Goal: Task Accomplishment & Management: Complete application form

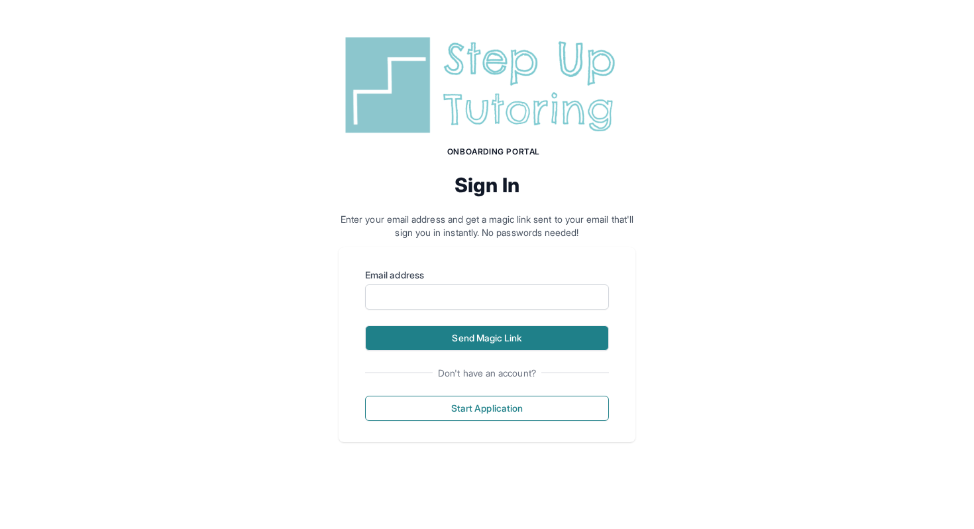
click at [496, 343] on button "Send Magic Link" at bounding box center [487, 337] width 244 height 25
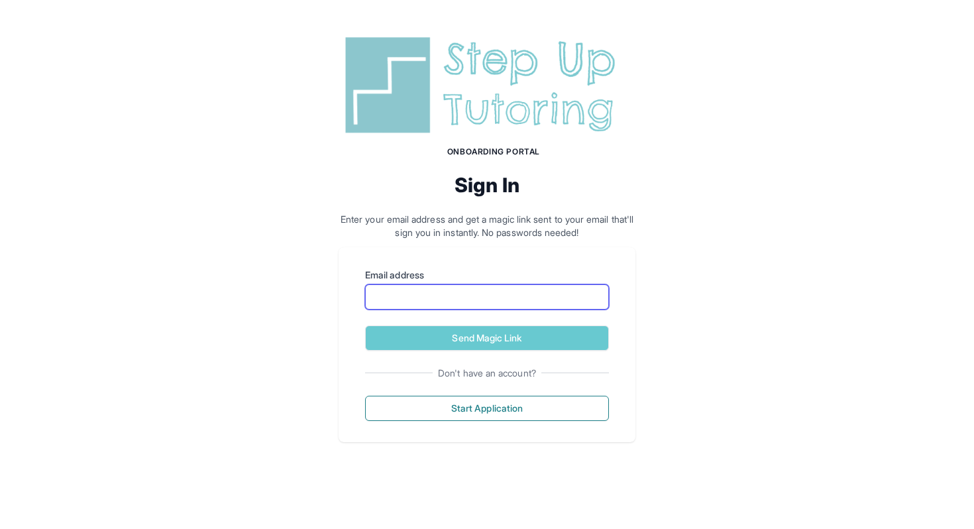
click at [481, 295] on input "Email address" at bounding box center [487, 296] width 244 height 25
type input "**********"
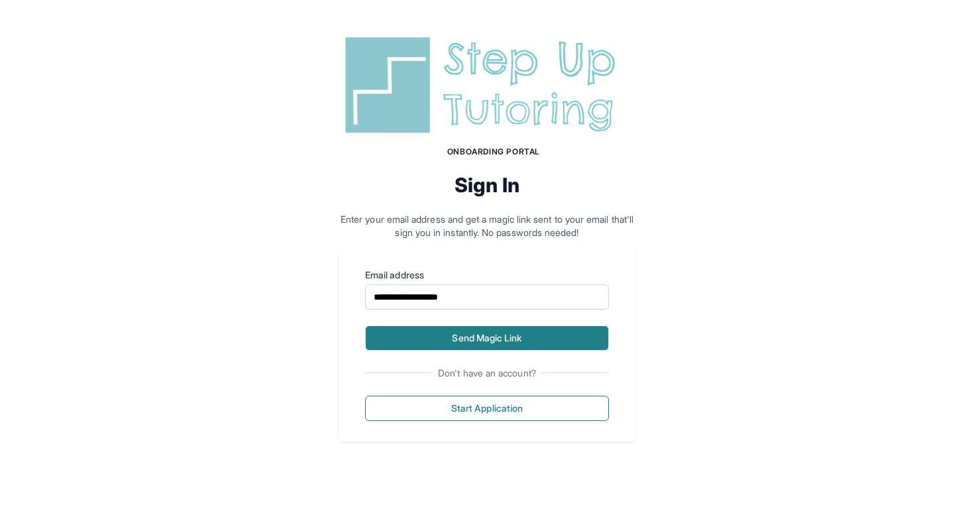
click at [477, 331] on button "Send Magic Link" at bounding box center [487, 337] width 244 height 25
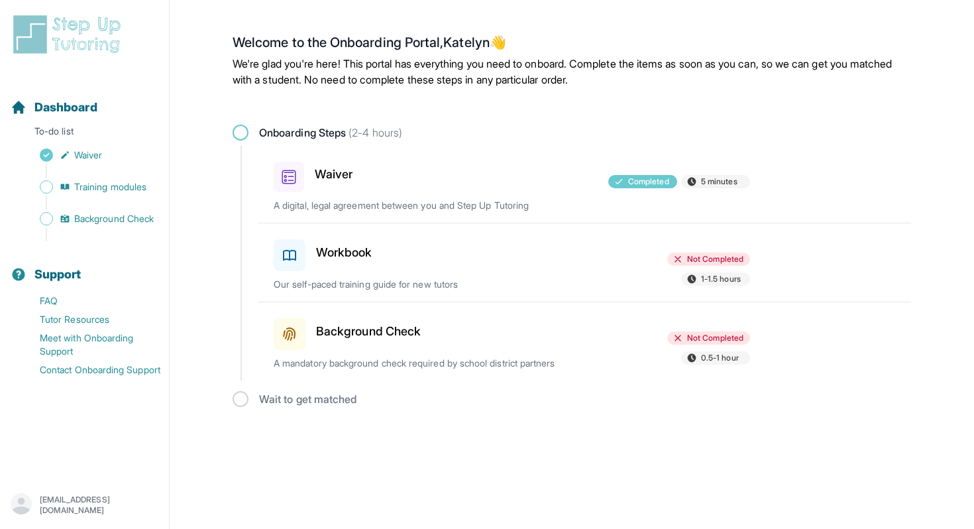
click at [656, 245] on div "Workbook Not Completed 1-1.5 hours Our self-paced training guide for new tutors" at bounding box center [593, 262] width 638 height 78
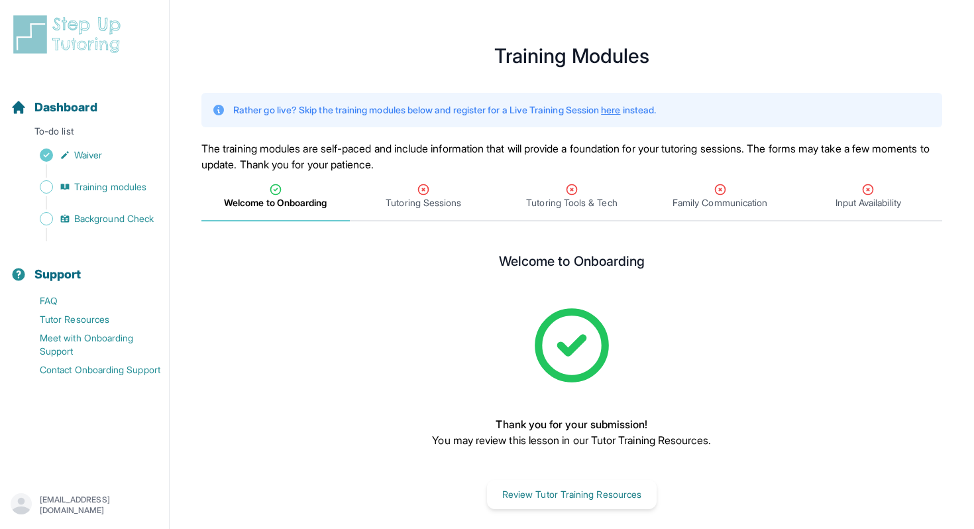
scroll to position [16, 0]
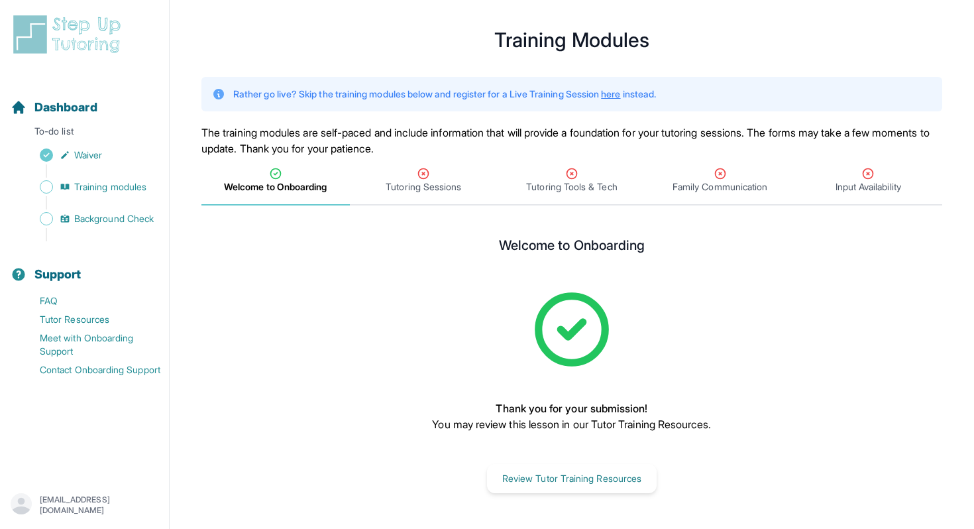
click at [442, 208] on main "**********" at bounding box center [572, 264] width 805 height 529
click at [445, 174] on div "Tutoring Sessions" at bounding box center [424, 180] width 143 height 27
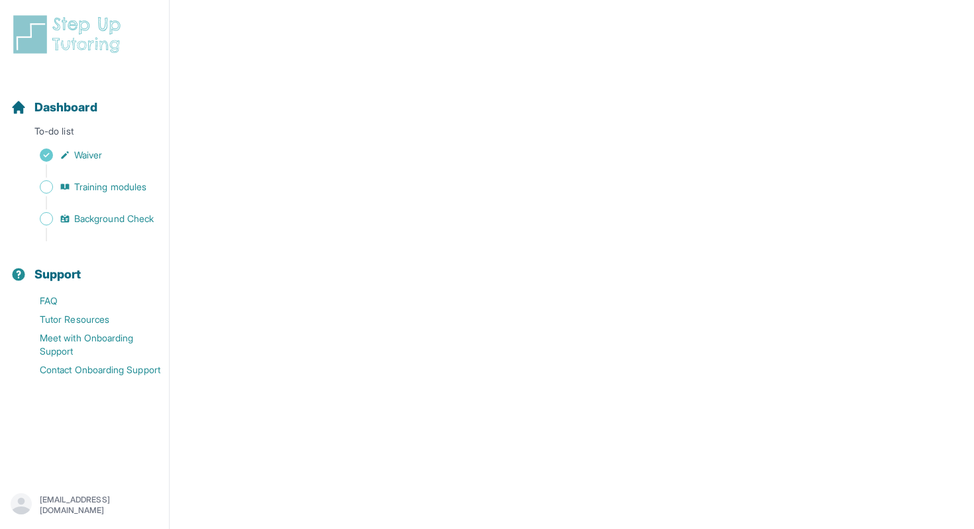
scroll to position [325, 0]
click at [138, 191] on span "Training modules" at bounding box center [110, 186] width 72 height 13
click at [133, 190] on span "Training modules" at bounding box center [110, 186] width 72 height 13
click at [94, 190] on span "Training modules" at bounding box center [110, 186] width 72 height 13
click at [112, 182] on span "Training modules" at bounding box center [110, 186] width 72 height 13
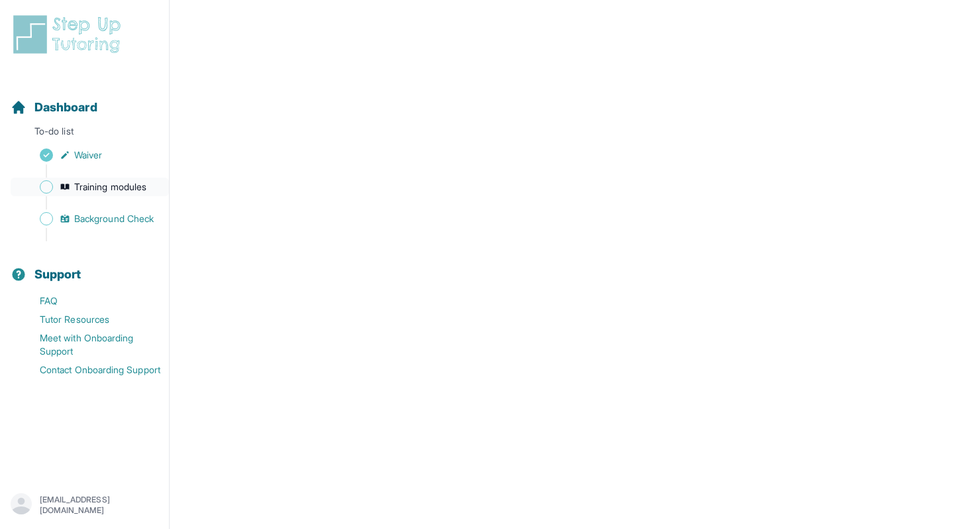
click at [112, 182] on span "Training modules" at bounding box center [110, 186] width 72 height 13
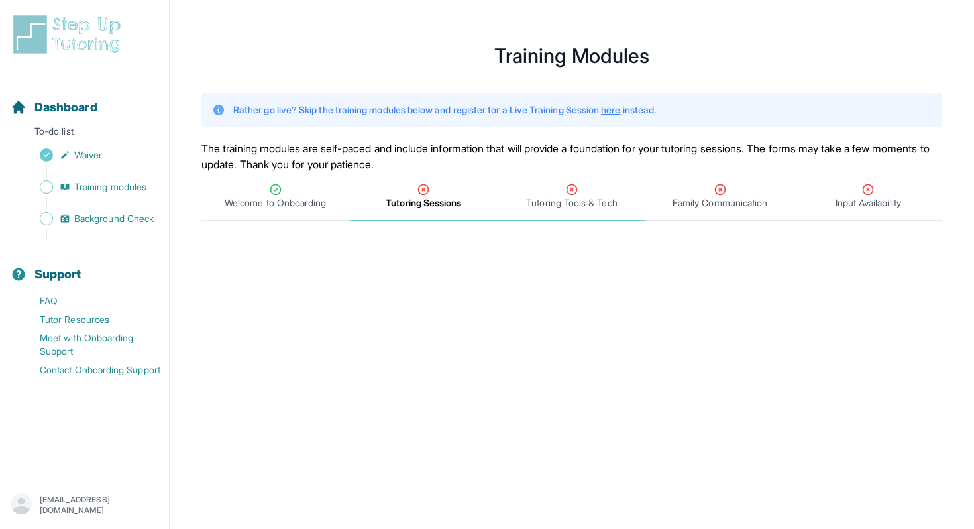
click at [544, 195] on div "Tutoring Tools & Tech" at bounding box center [571, 196] width 143 height 27
click at [462, 193] on div "Tutoring Sessions" at bounding box center [424, 196] width 143 height 27
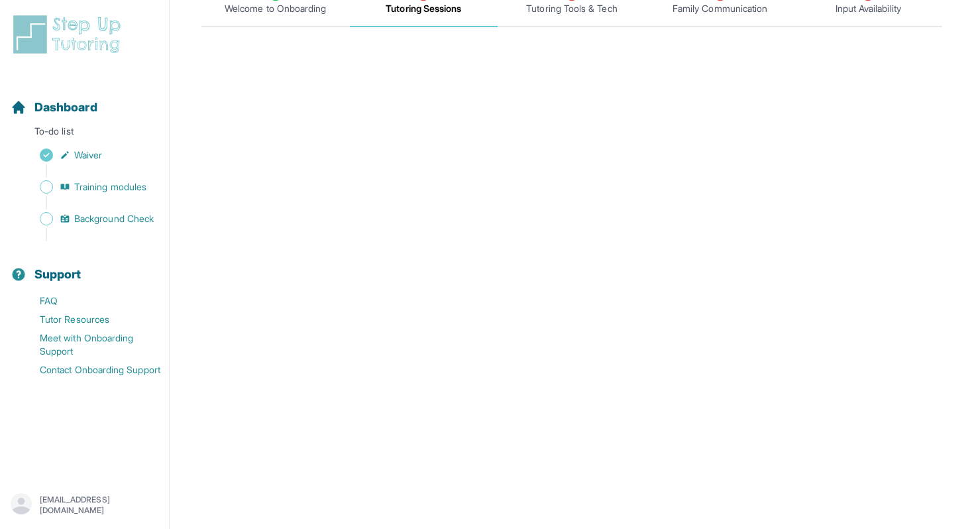
scroll to position [58, 0]
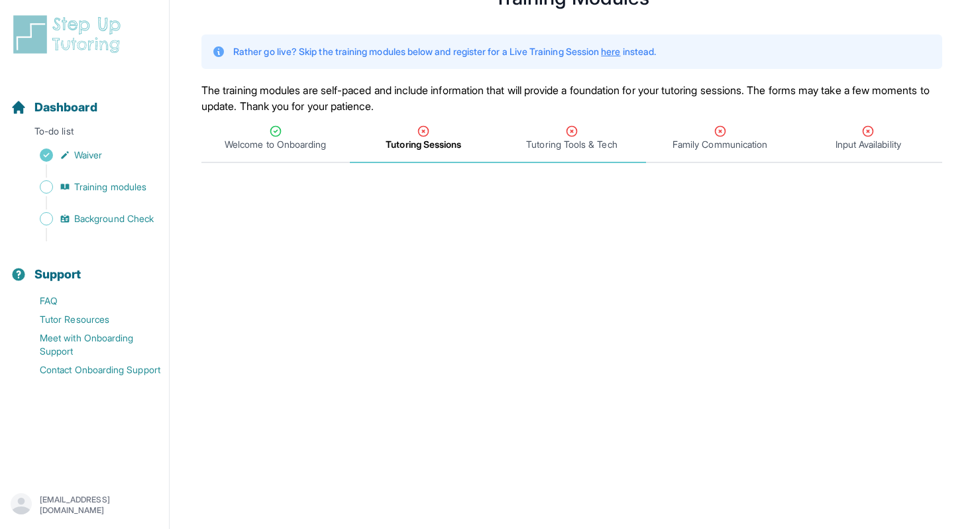
click at [537, 151] on span "Tutoring Tools & Tech" at bounding box center [572, 138] width 148 height 49
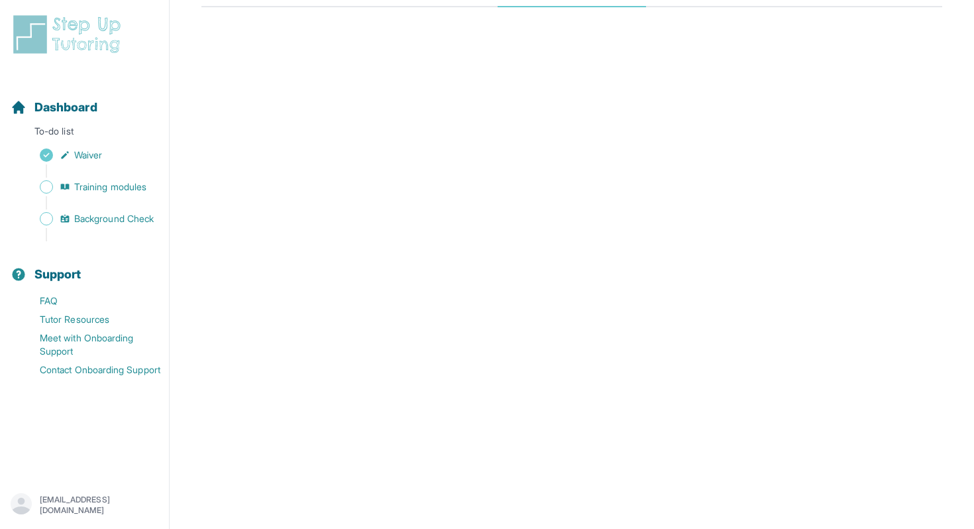
scroll to position [47, 0]
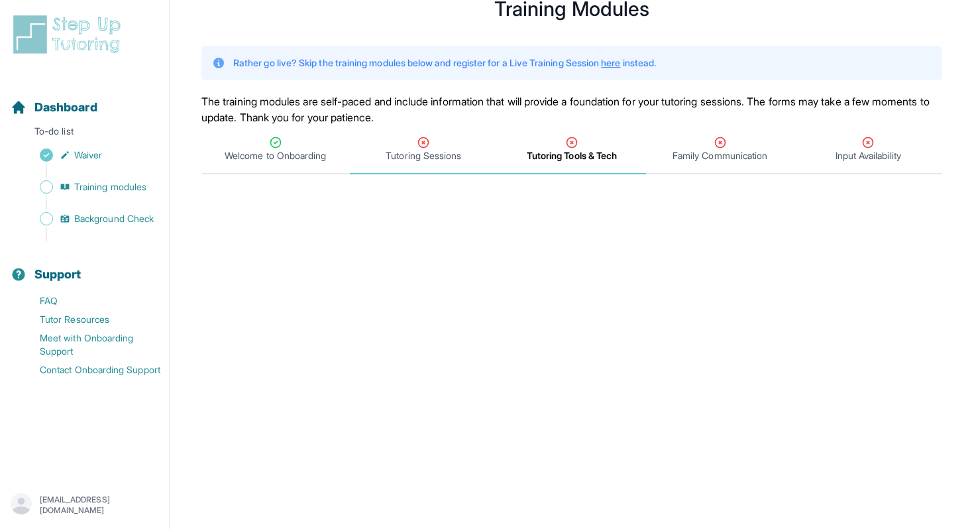
click at [388, 146] on div "Tutoring Sessions" at bounding box center [424, 149] width 143 height 27
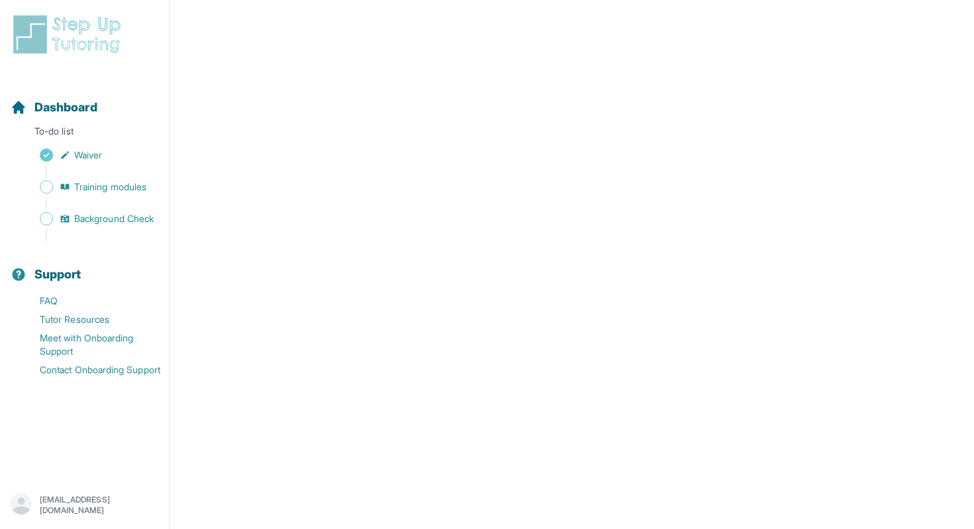
scroll to position [0, 0]
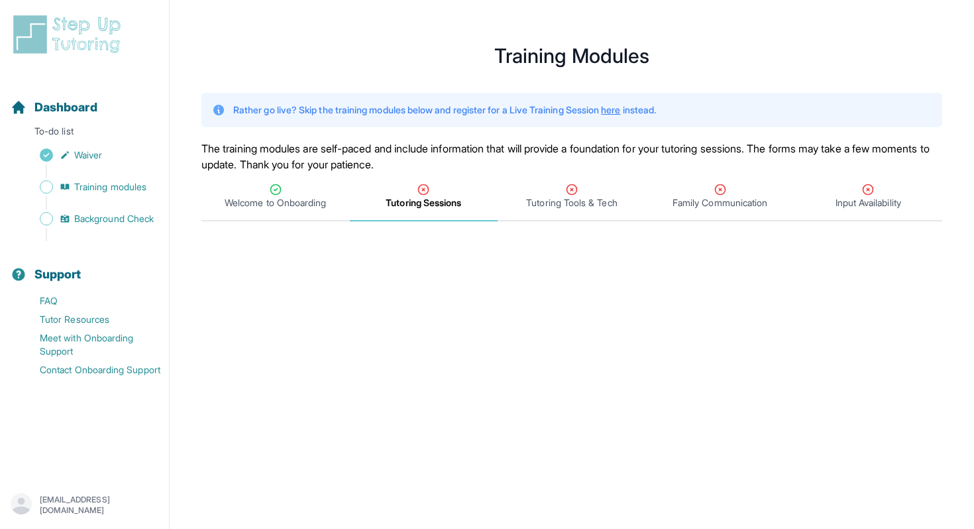
click at [429, 190] on icon "Tabs" at bounding box center [423, 189] width 13 height 13
click at [527, 214] on span "Tutoring Tools & Tech" at bounding box center [572, 196] width 148 height 49
click at [439, 180] on span "Tutoring Sessions" at bounding box center [424, 196] width 148 height 49
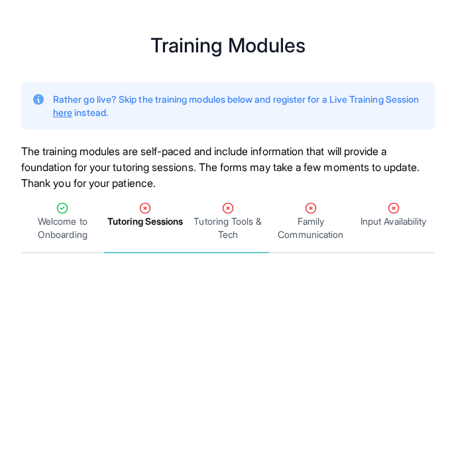
click at [201, 225] on span "Tutoring Tools & Tech" at bounding box center [229, 228] width 78 height 27
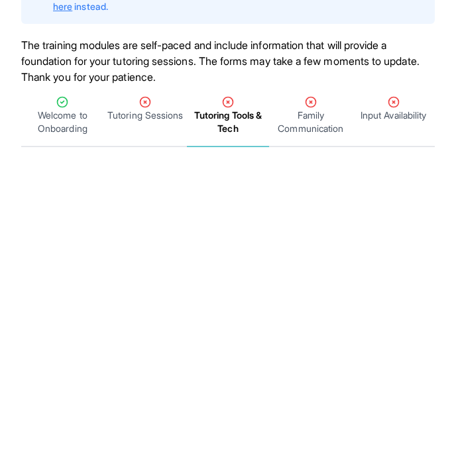
scroll to position [146, 0]
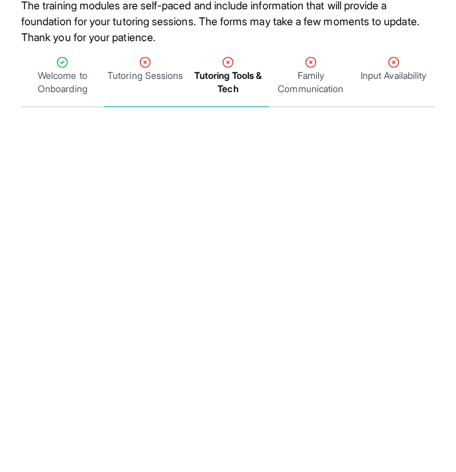
click at [144, 82] on span "Tutoring Sessions" at bounding box center [145, 75] width 76 height 13
click at [151, 77] on span "Tutoring Sessions" at bounding box center [145, 75] width 76 height 13
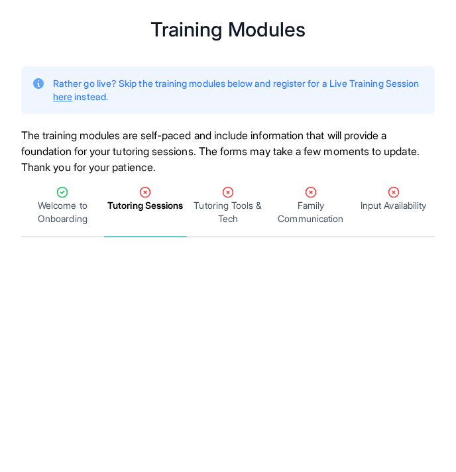
scroll to position [0, 0]
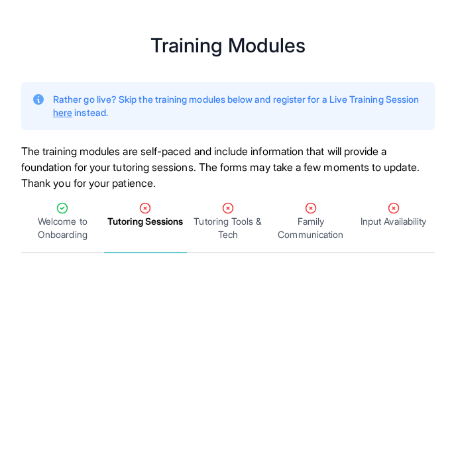
click at [134, 228] on span "Tutoring Sessions" at bounding box center [145, 221] width 76 height 13
click at [200, 229] on span "Tutoring Tools & Tech" at bounding box center [229, 228] width 78 height 27
click at [157, 213] on div "Tutoring Sessions" at bounding box center [146, 214] width 78 height 27
click at [135, 221] on span "Tutoring Sessions" at bounding box center [145, 221] width 76 height 13
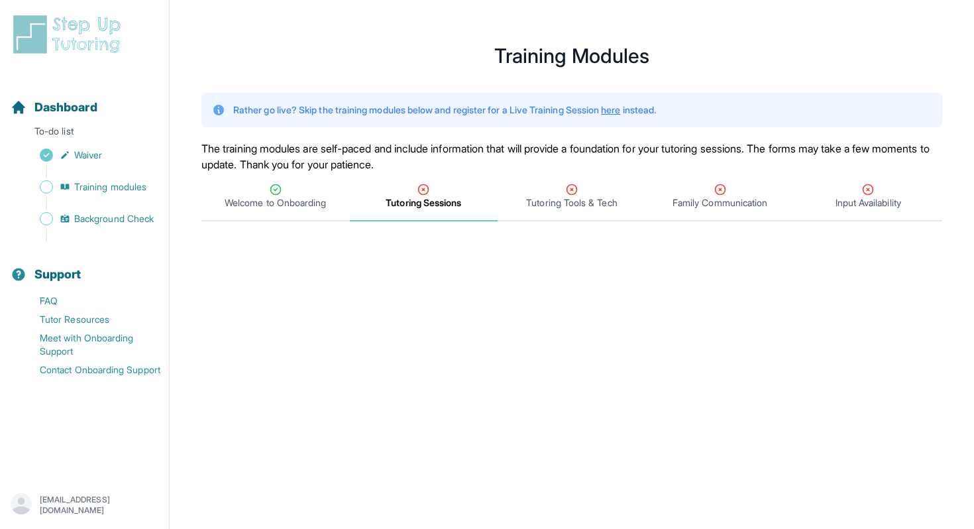
click at [435, 194] on div "Tutoring Sessions" at bounding box center [424, 196] width 143 height 27
click at [528, 200] on span "Tutoring Tools & Tech" at bounding box center [571, 202] width 91 height 13
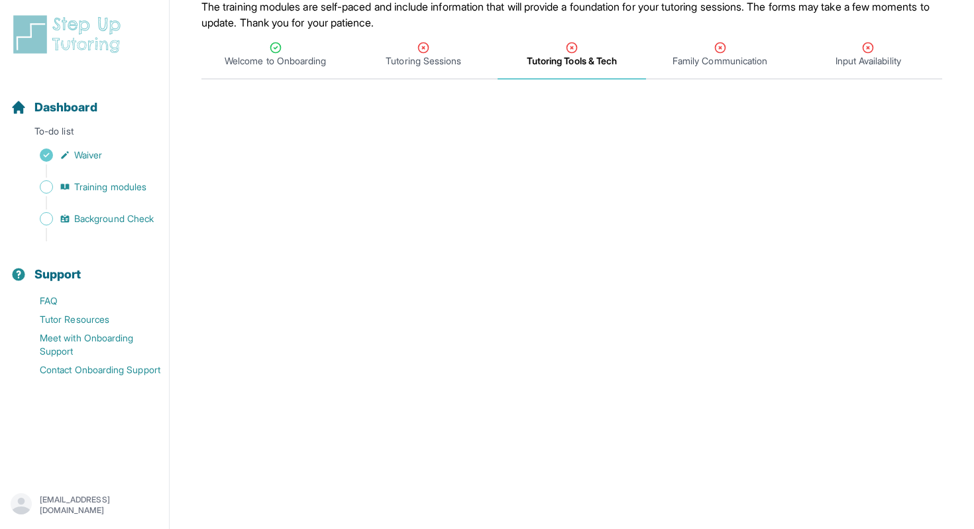
scroll to position [88, 0]
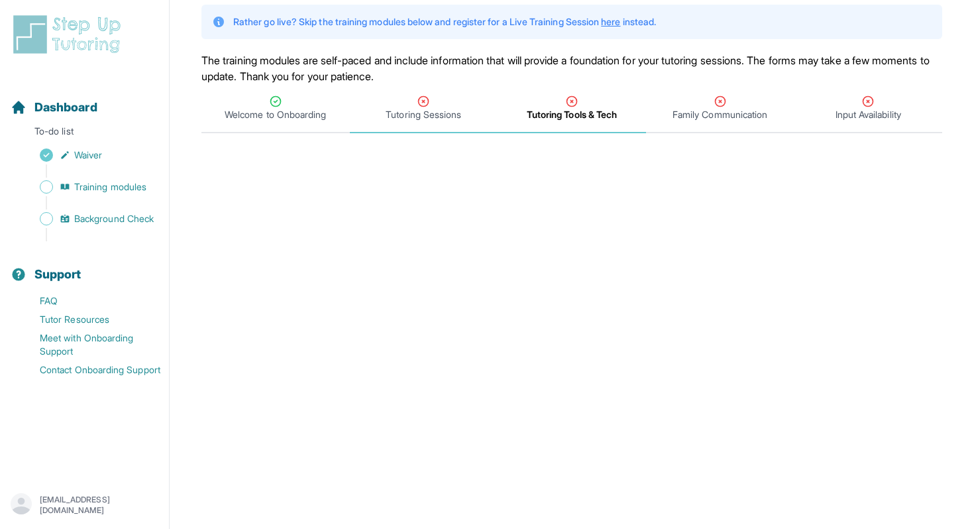
click at [410, 124] on span "Tutoring Sessions" at bounding box center [424, 108] width 148 height 49
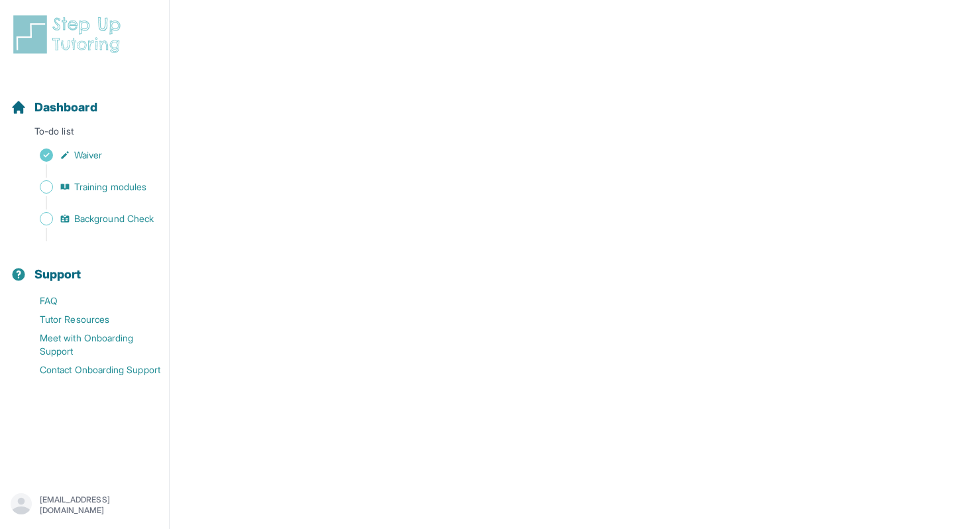
scroll to position [0, 0]
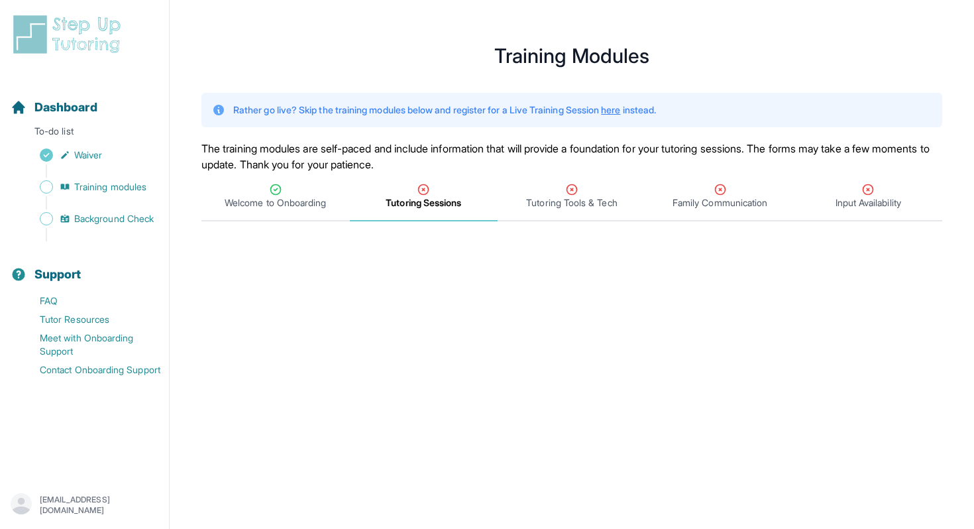
click at [429, 200] on span "Tutoring Sessions" at bounding box center [424, 202] width 76 height 13
click at [533, 200] on span "Tutoring Tools & Tech" at bounding box center [571, 202] width 91 height 13
click at [452, 195] on div "Tutoring Sessions" at bounding box center [424, 196] width 143 height 27
click at [101, 187] on span "Training modules" at bounding box center [110, 186] width 72 height 13
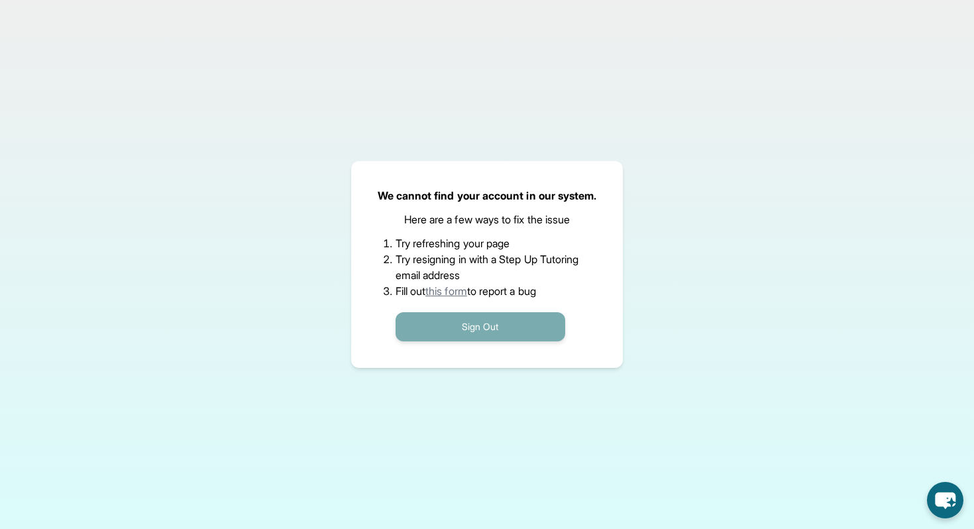
click at [461, 321] on button "Sign Out" at bounding box center [481, 326] width 170 height 29
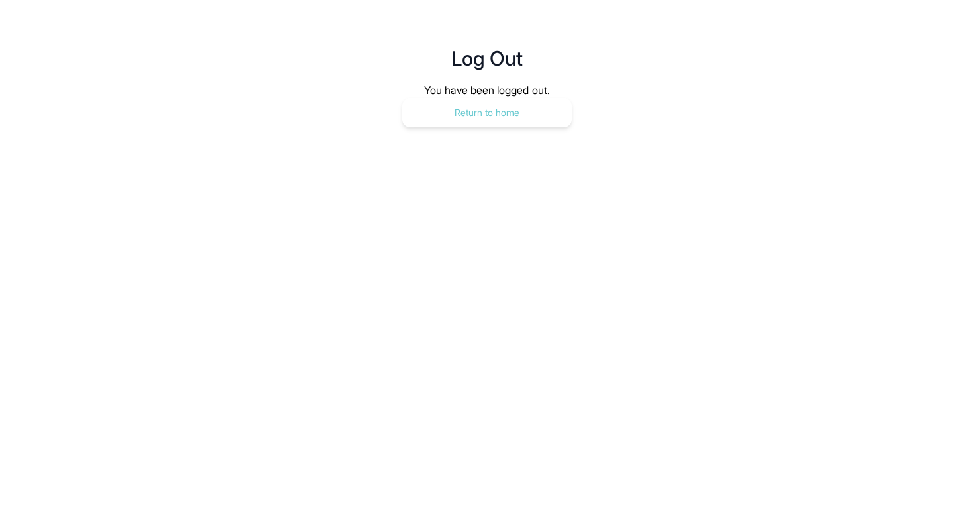
click at [463, 113] on button "Return to home" at bounding box center [487, 112] width 170 height 29
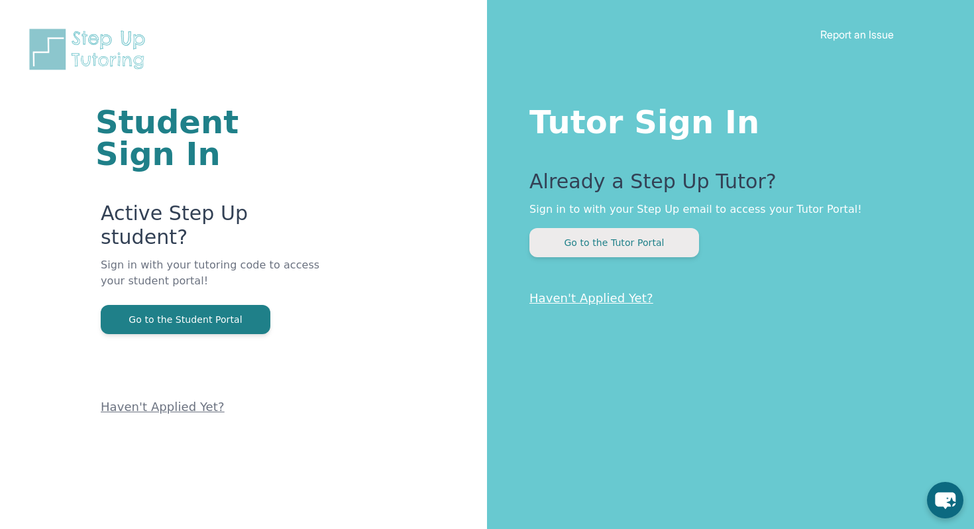
click at [566, 242] on button "Go to the Tutor Portal" at bounding box center [615, 242] width 170 height 29
click at [625, 255] on button "Go to the Tutor Portal" at bounding box center [615, 242] width 170 height 29
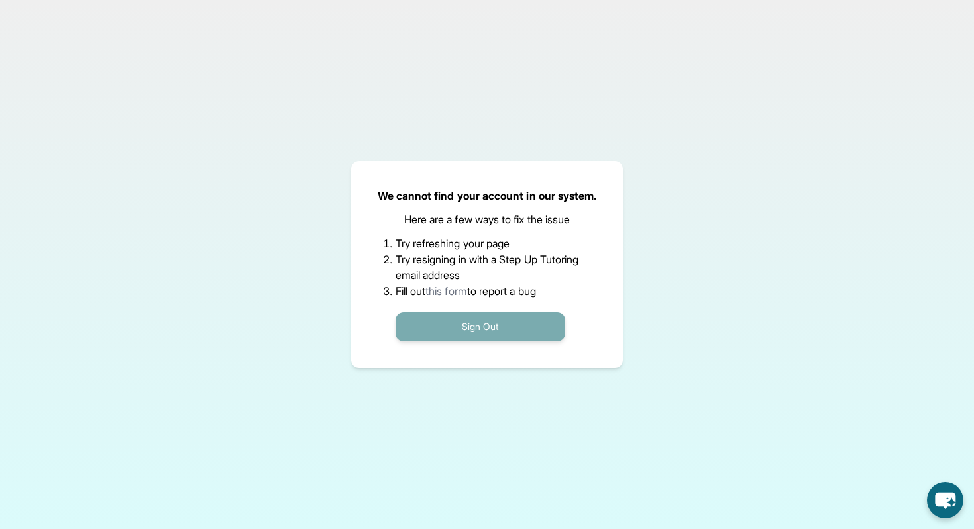
click at [462, 321] on button "Sign Out" at bounding box center [481, 326] width 170 height 29
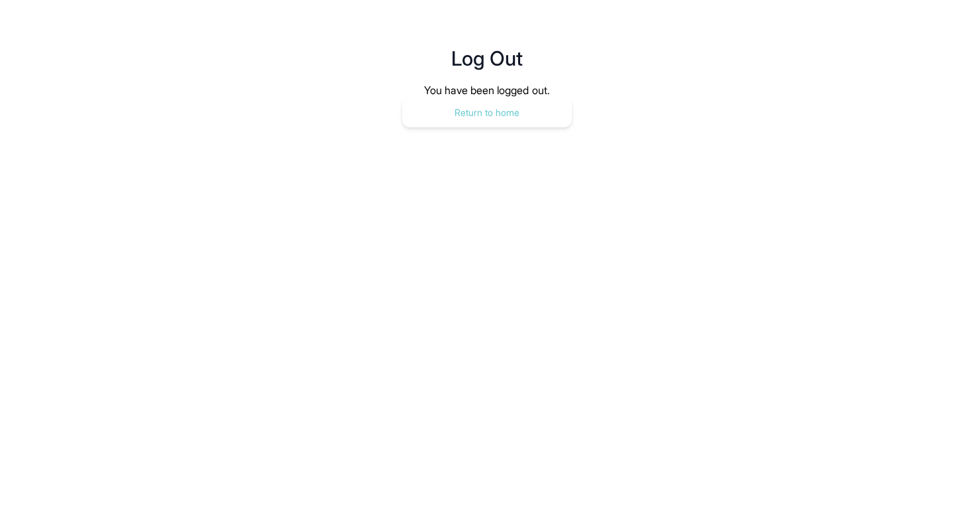
click at [445, 111] on button "Return to home" at bounding box center [487, 112] width 170 height 29
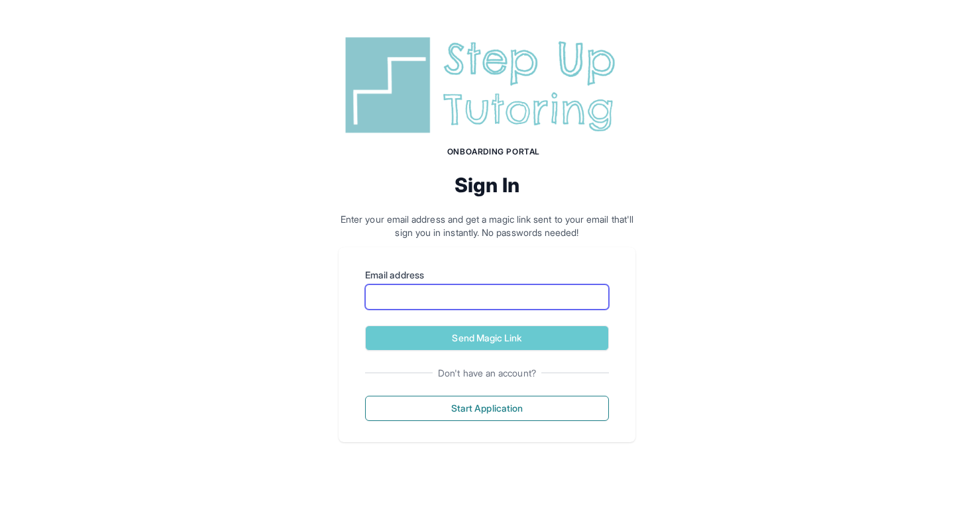
click at [412, 298] on input "Email address" at bounding box center [487, 296] width 244 height 25
type input "**********"
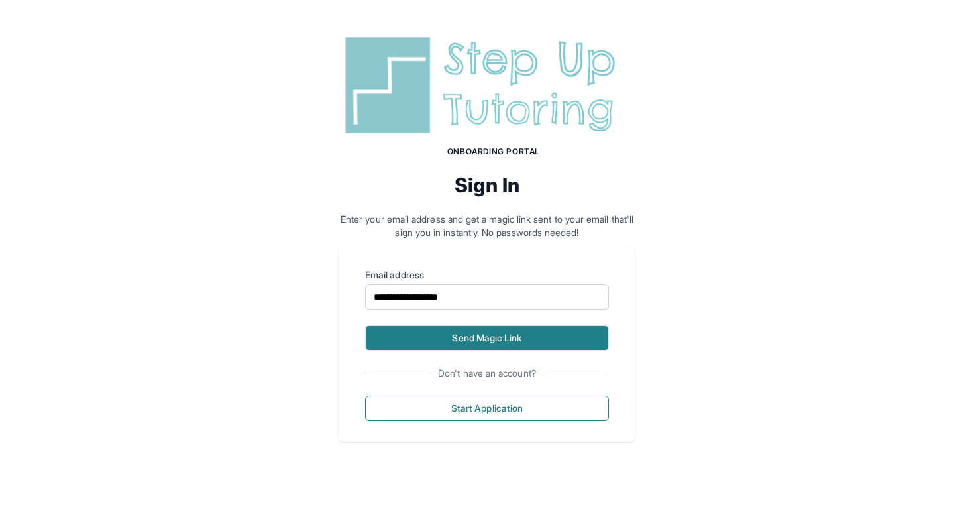
click at [465, 333] on button "Send Magic Link" at bounding box center [487, 337] width 244 height 25
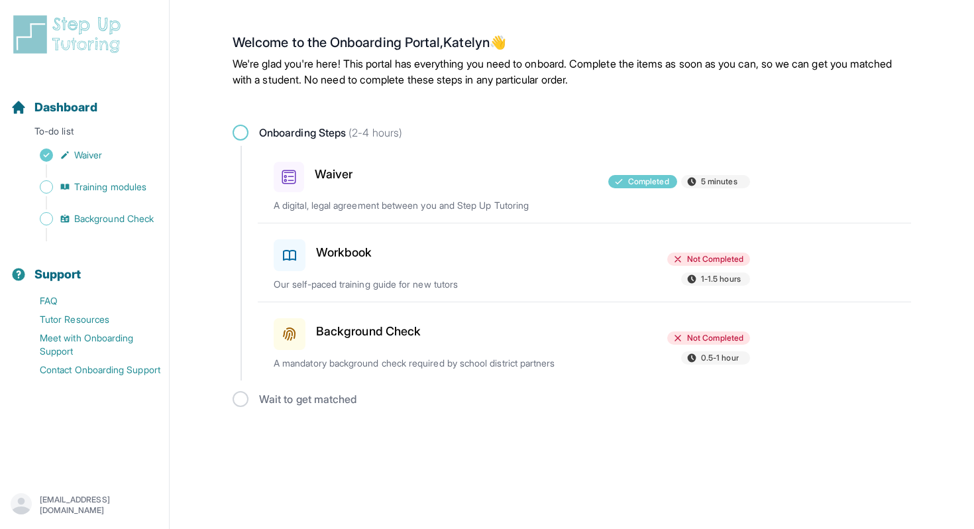
click at [422, 250] on div "Workbook" at bounding box center [351, 252] width 154 height 37
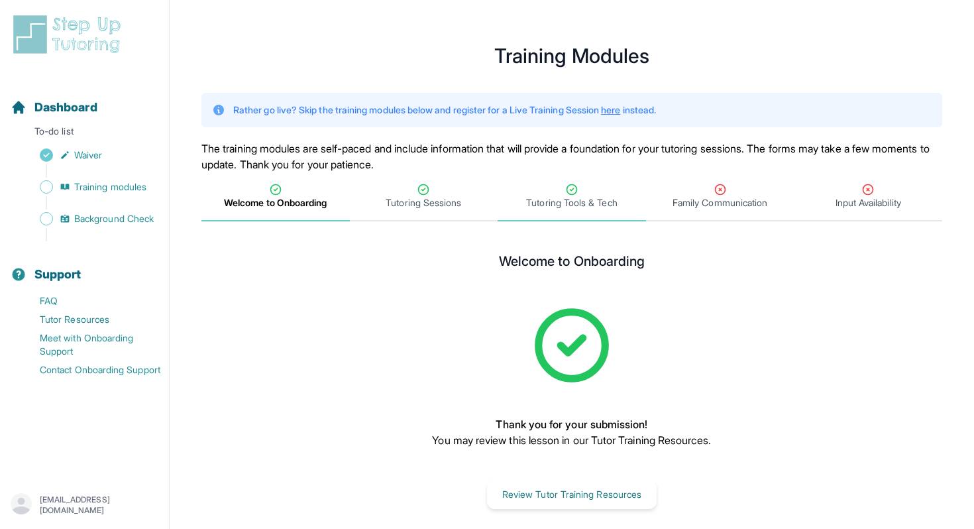
scroll to position [16, 0]
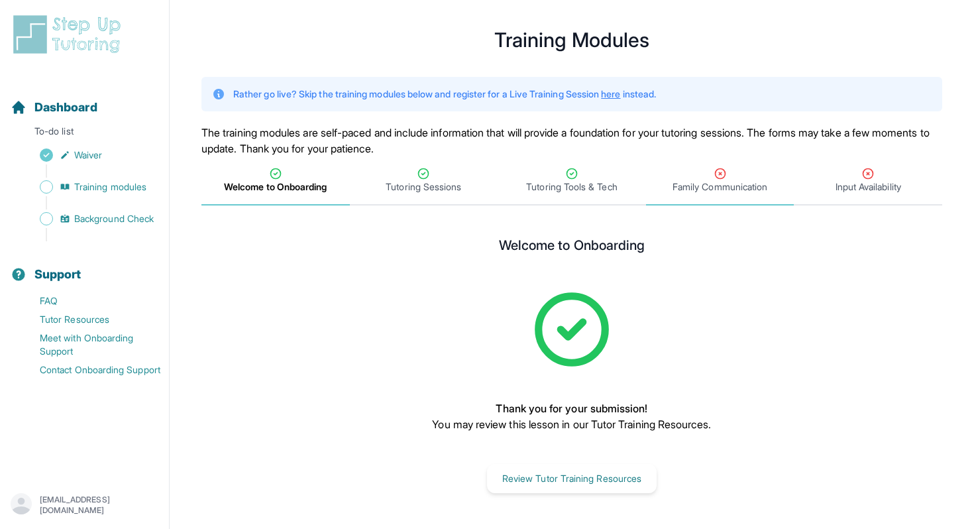
click at [726, 195] on span "Family Communication" at bounding box center [720, 180] width 148 height 49
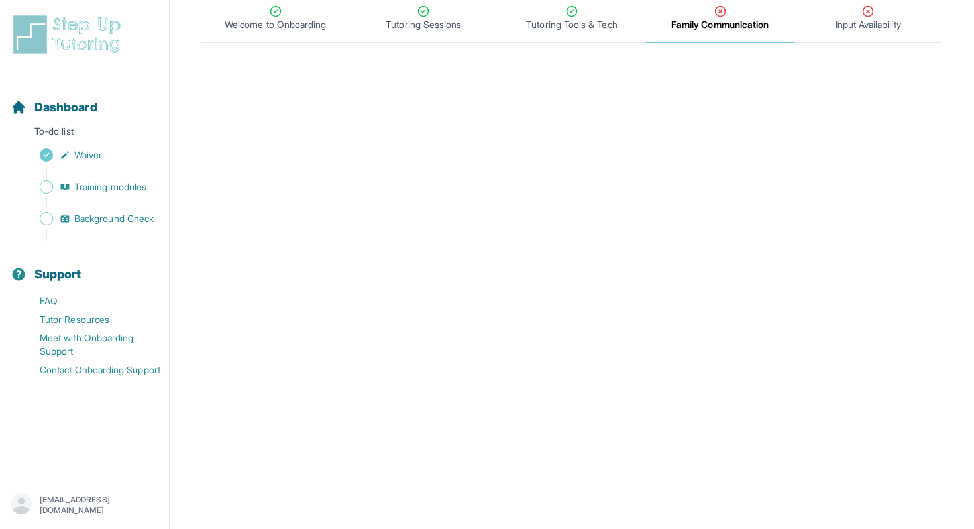
scroll to position [0, 0]
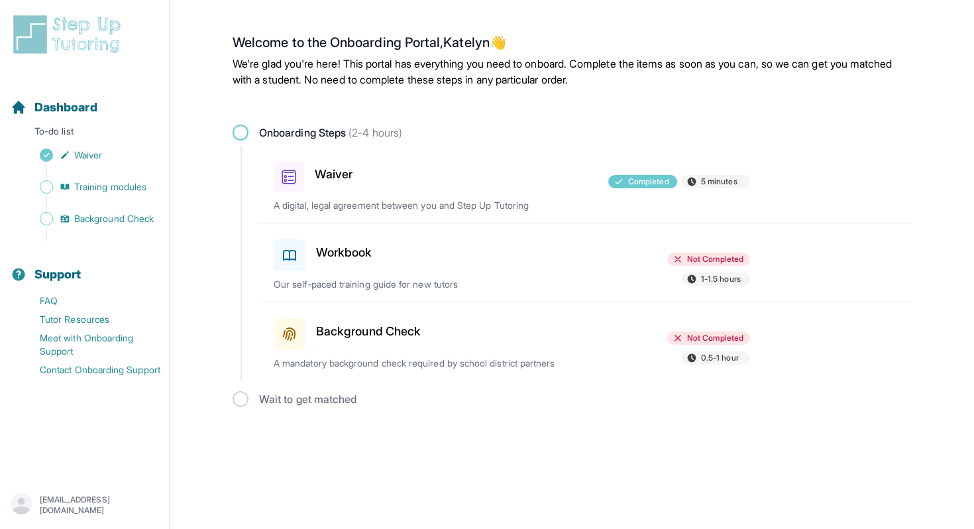
click at [566, 262] on div at bounding box center [512, 252] width 154 height 37
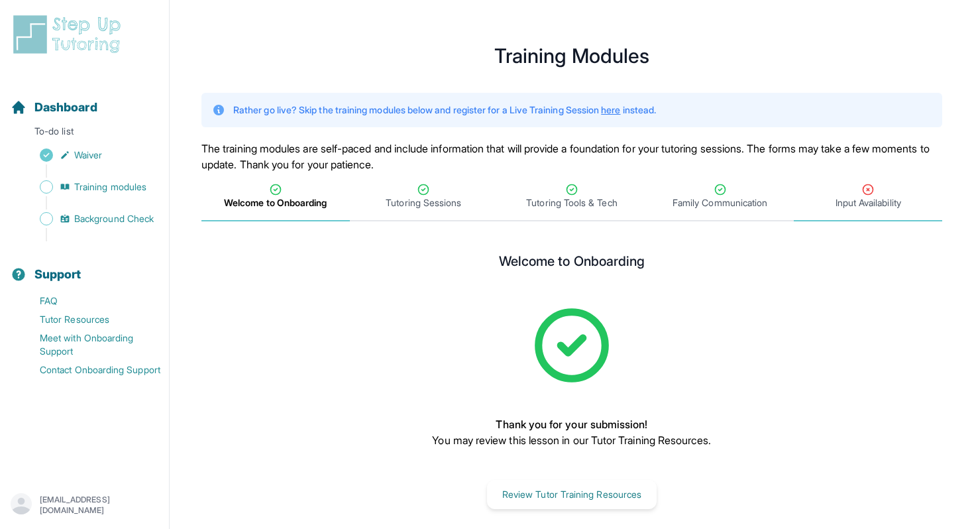
click at [845, 180] on span "Input Availability" at bounding box center [868, 196] width 148 height 49
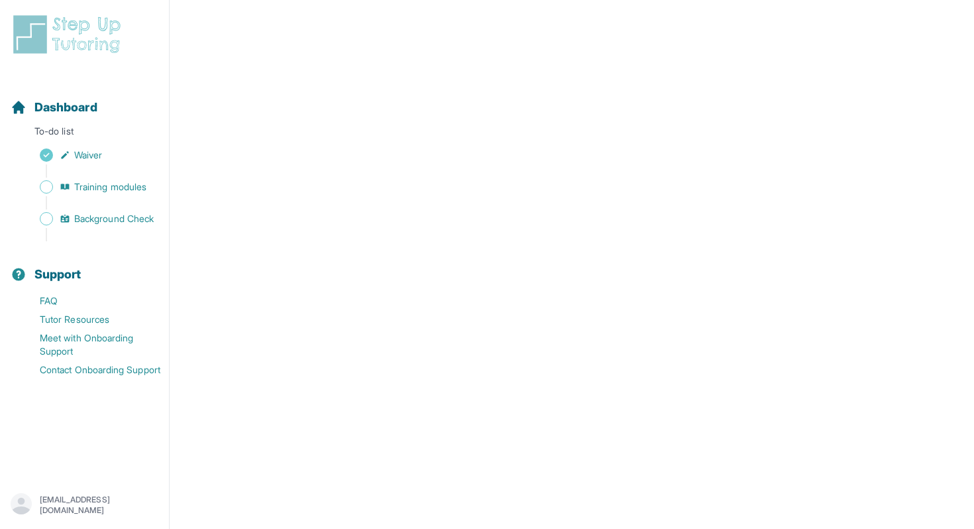
scroll to position [355, 0]
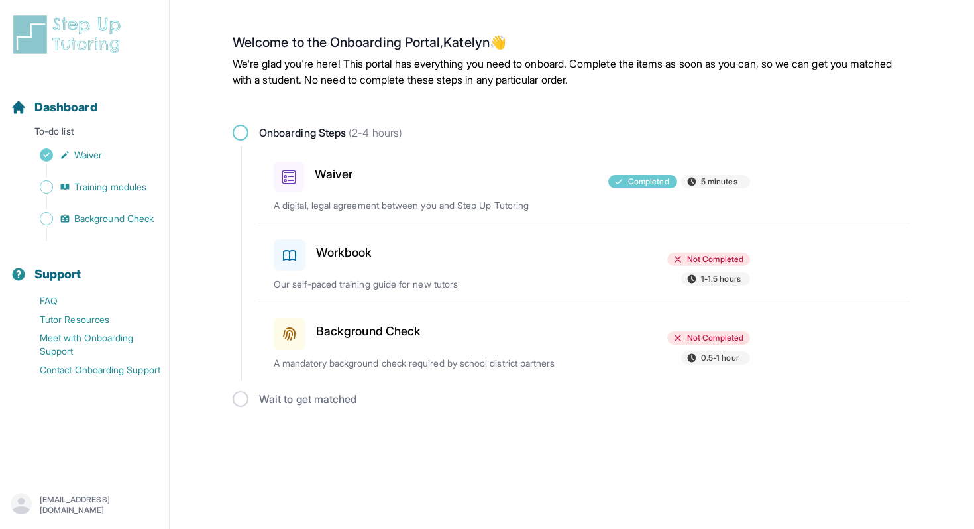
scroll to position [16, 0]
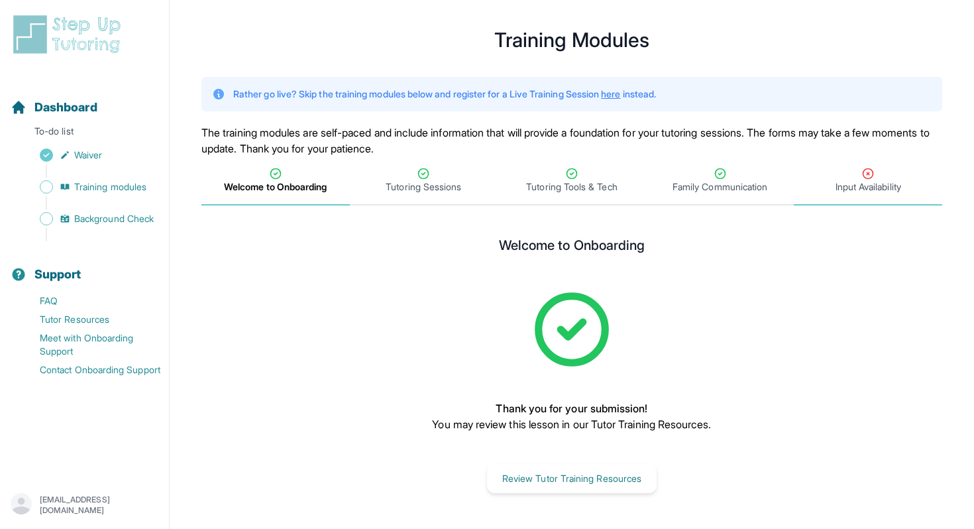
click at [836, 194] on span "Input Availability" at bounding box center [868, 180] width 148 height 49
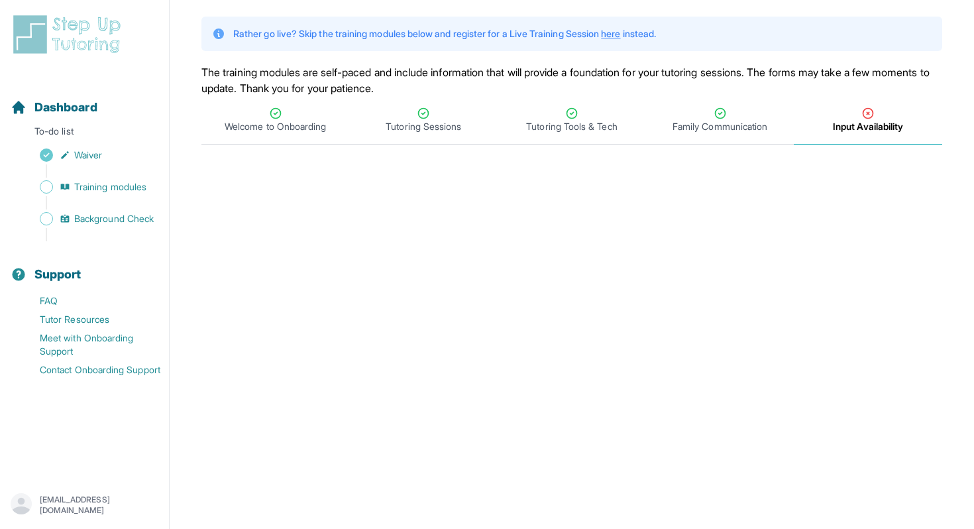
scroll to position [0, 0]
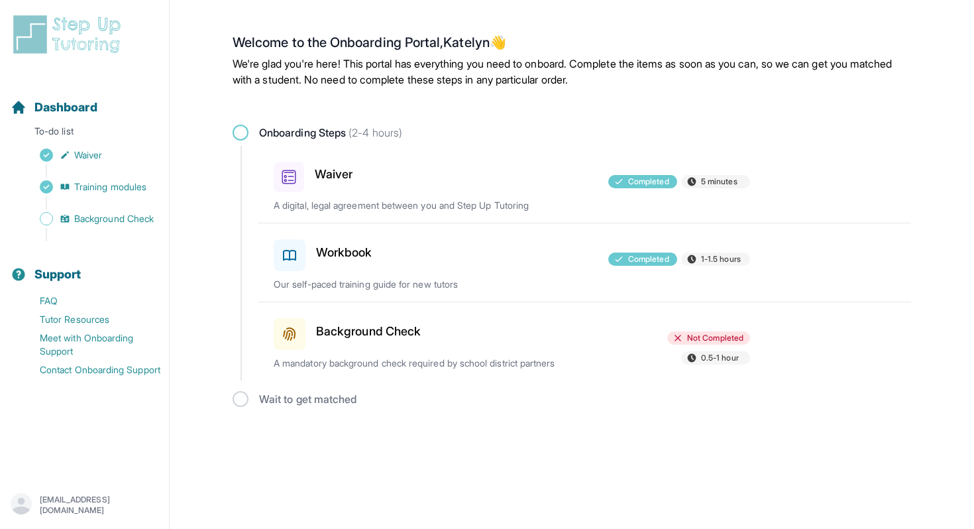
click at [632, 341] on div "Not Completed 0.5-1 hour" at bounding box center [673, 349] width 154 height 36
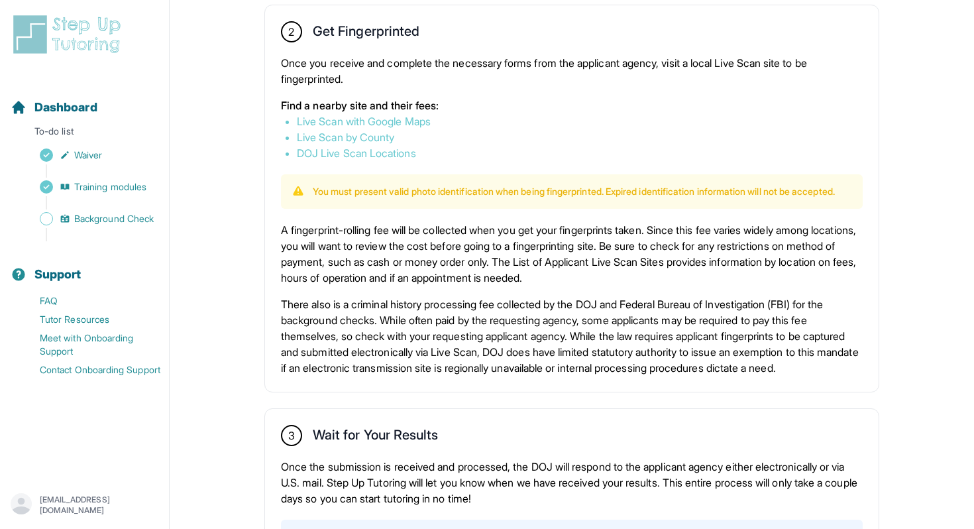
scroll to position [741, 0]
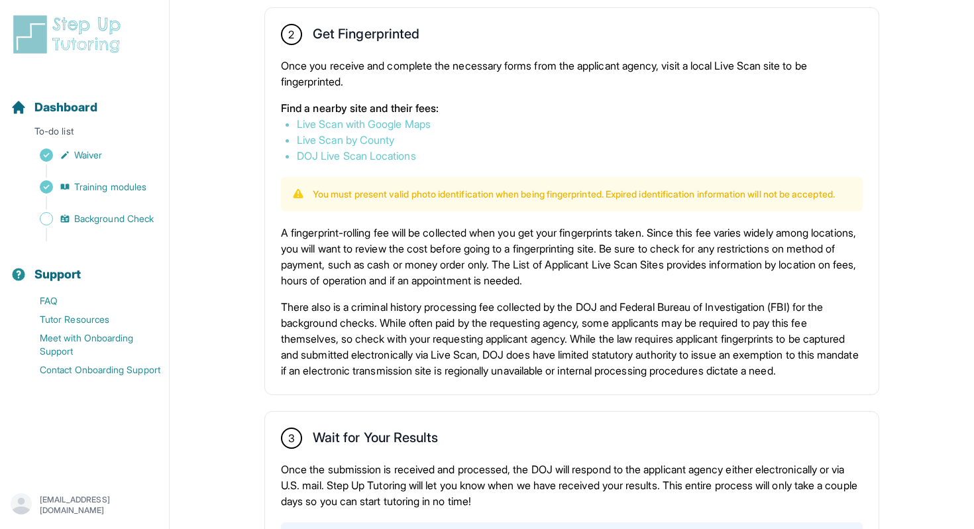
click at [382, 122] on link "Live Scan with Google Maps" at bounding box center [364, 123] width 134 height 13
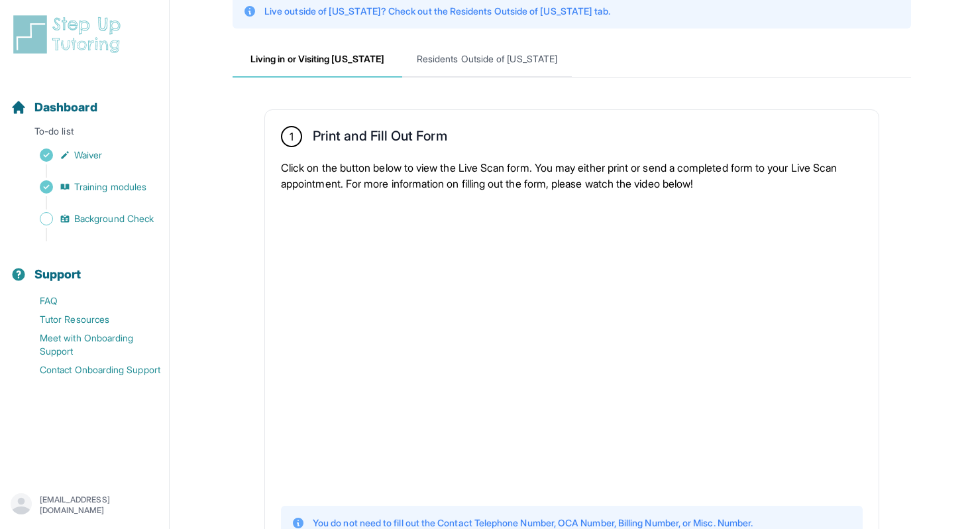
scroll to position [0, 0]
